Goal: Information Seeking & Learning: Compare options

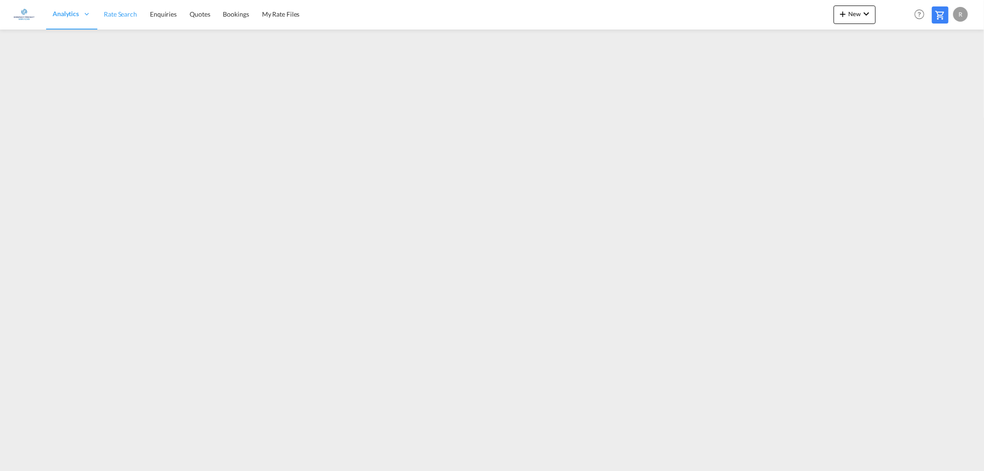
click at [120, 16] on span "Rate Search" at bounding box center [120, 14] width 33 height 8
click at [127, 11] on span "Rate Search" at bounding box center [120, 14] width 33 height 8
